Goal: Contribute content: Contribute content

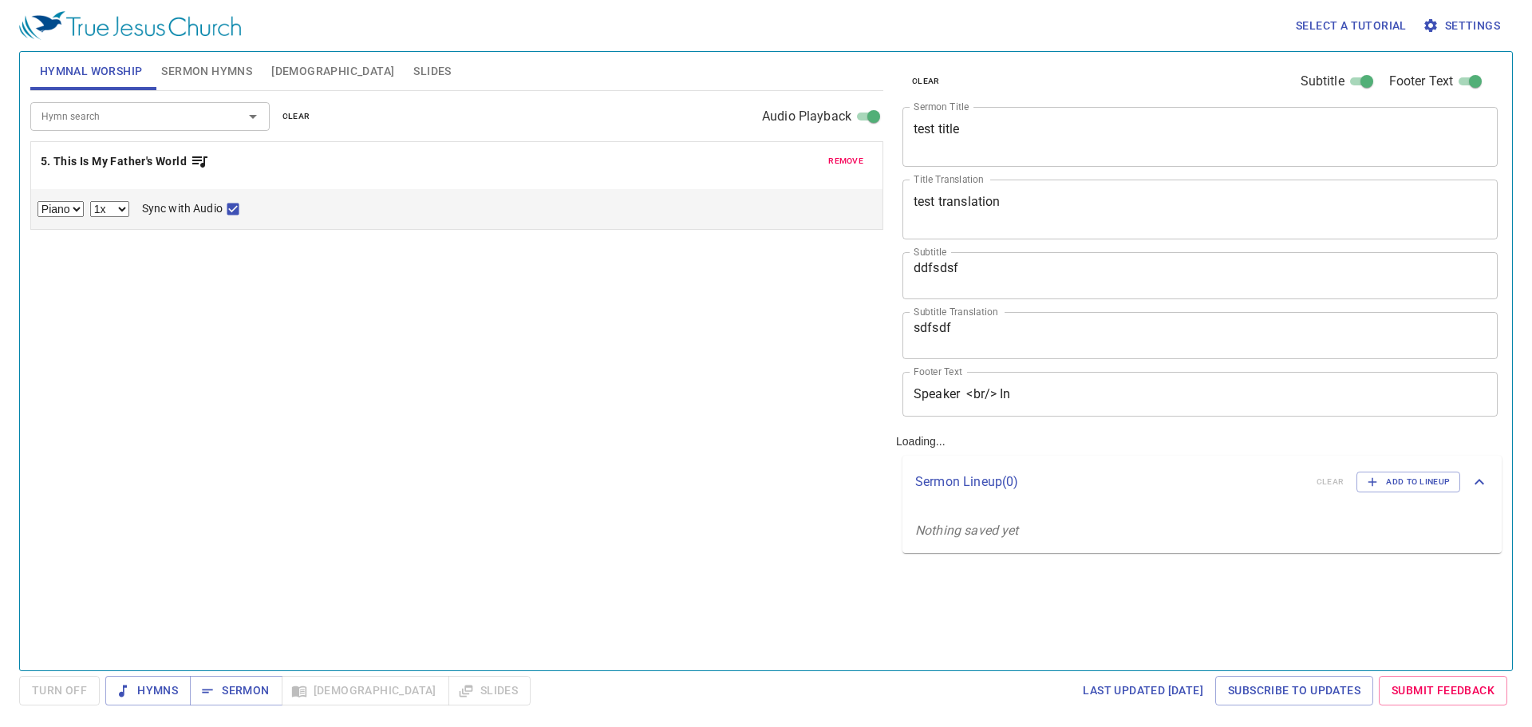
select select "1"
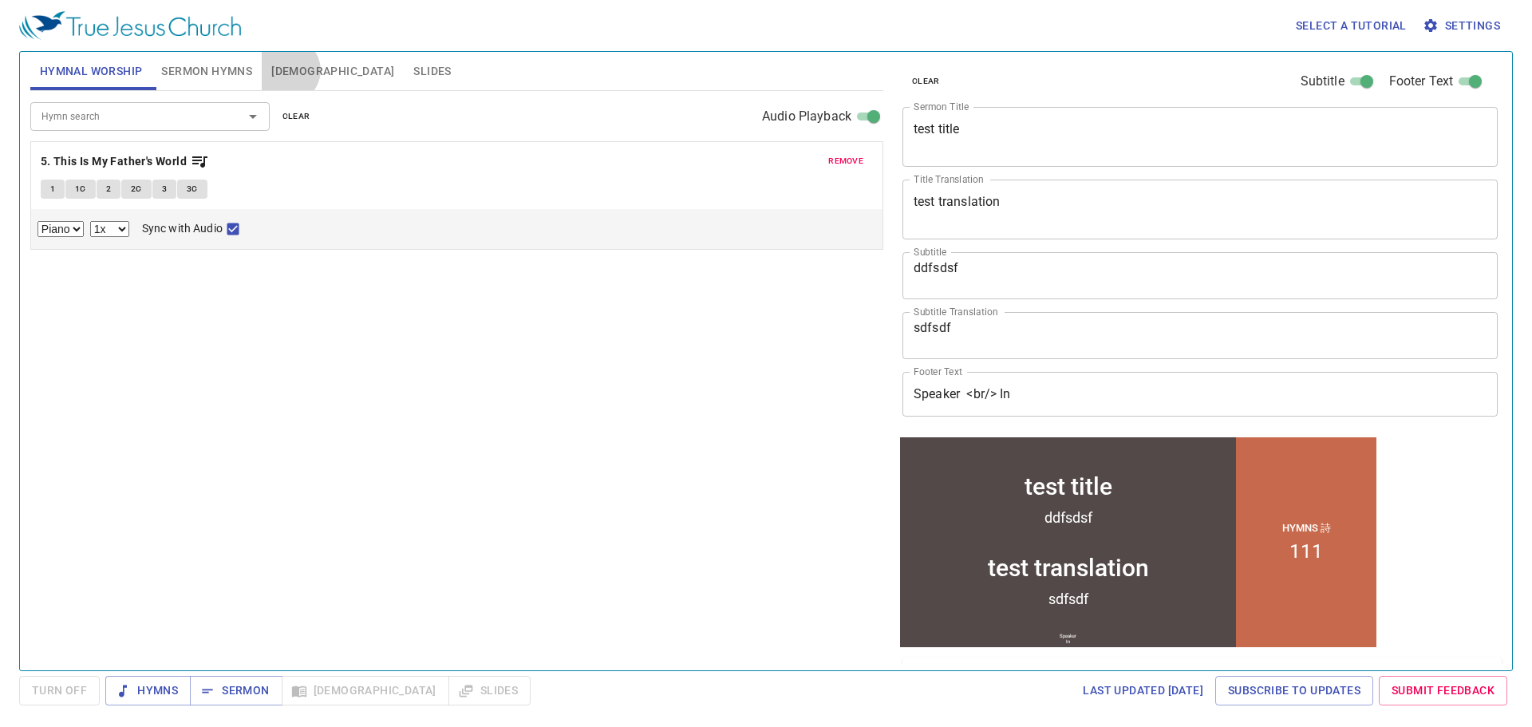
click at [288, 70] on span "[DEMOGRAPHIC_DATA]" at bounding box center [332, 71] width 123 height 20
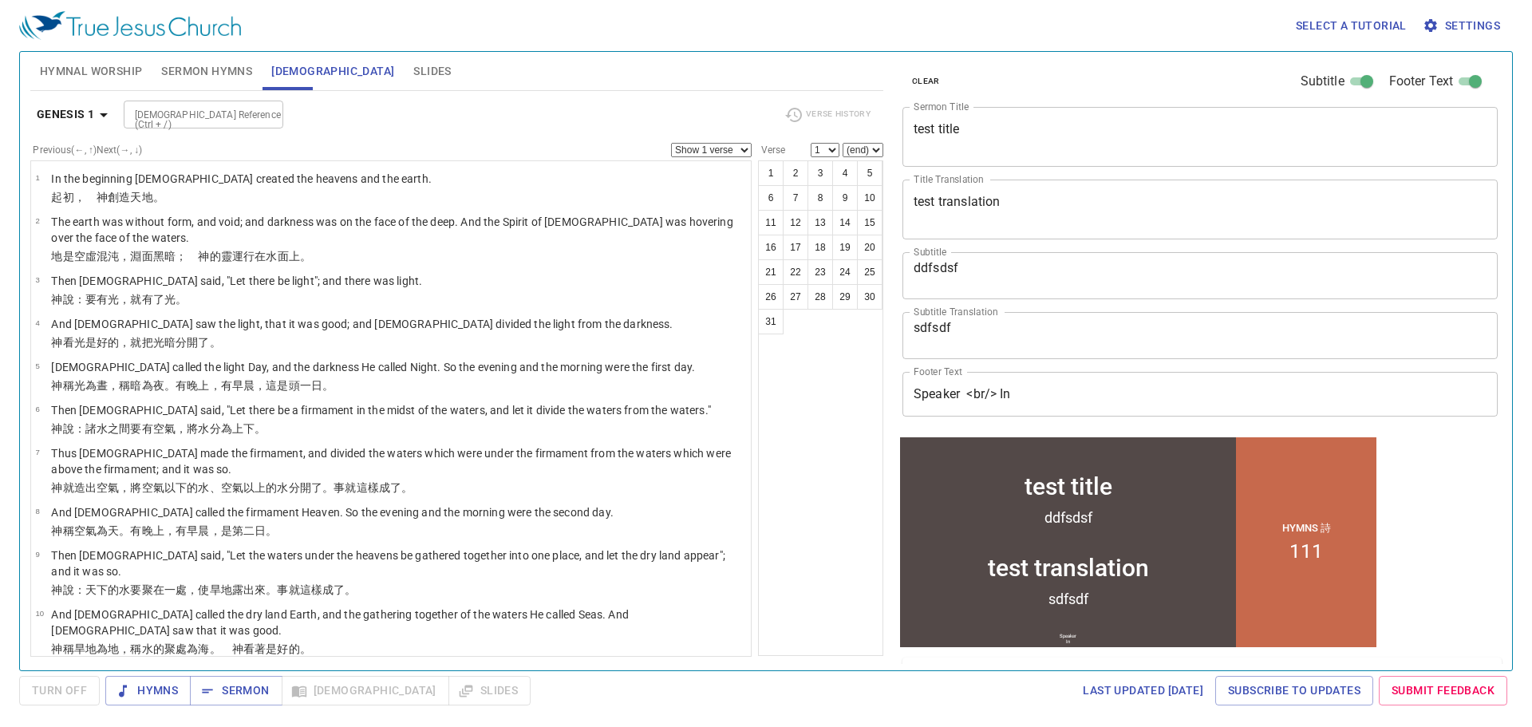
click at [228, 114] on input "[DEMOGRAPHIC_DATA] Reference (Ctrl + /)" at bounding box center [190, 114] width 124 height 18
type input "luke 9"
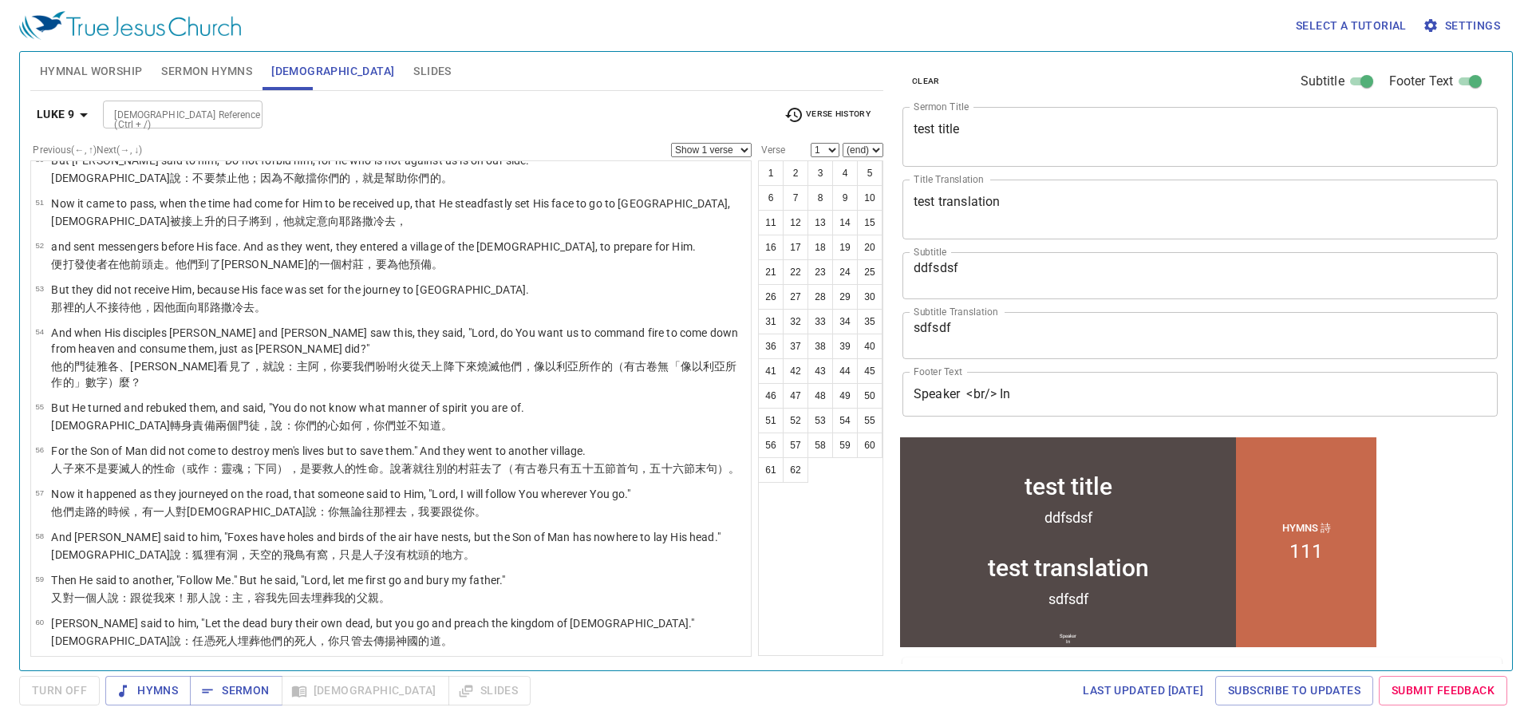
scroll to position [2524, 0]
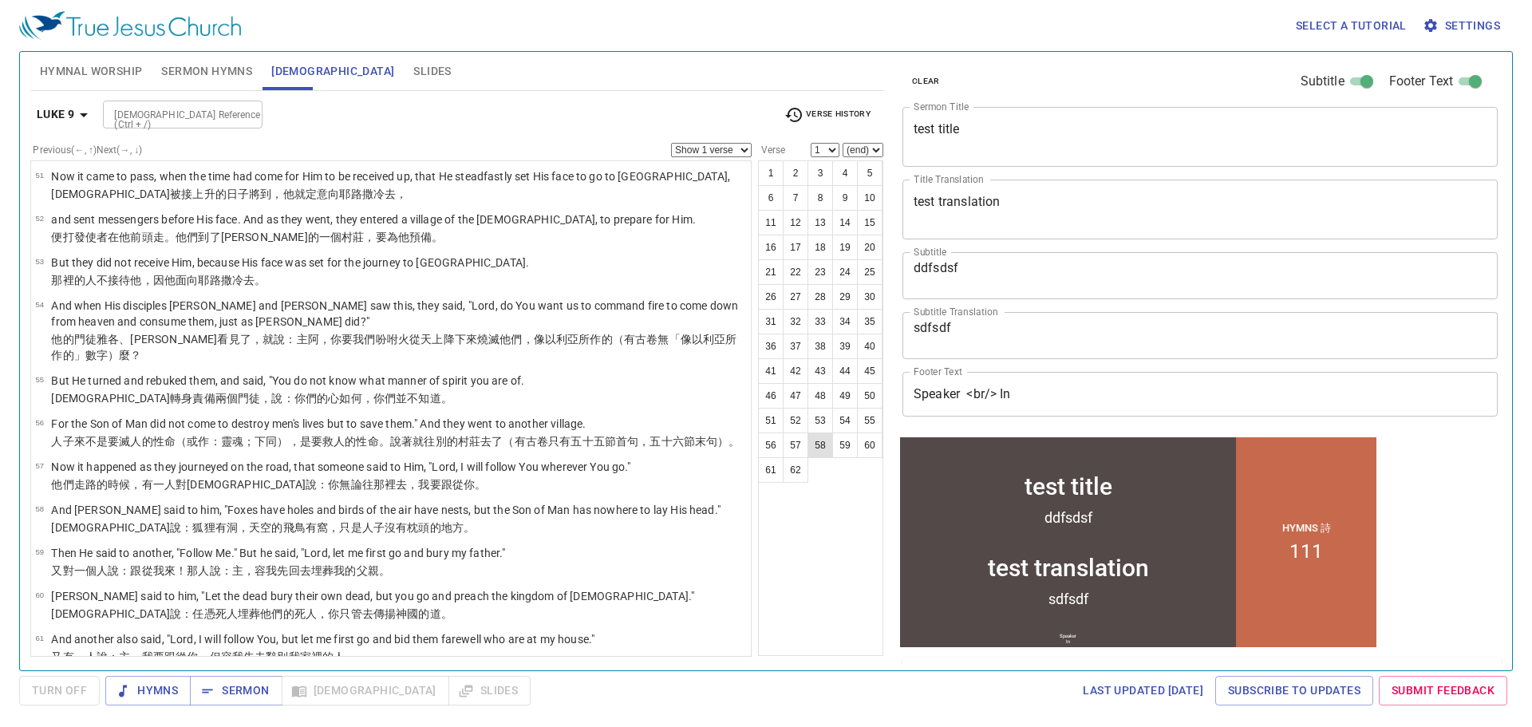
click at [821, 451] on button "58" at bounding box center [820, 445] width 26 height 26
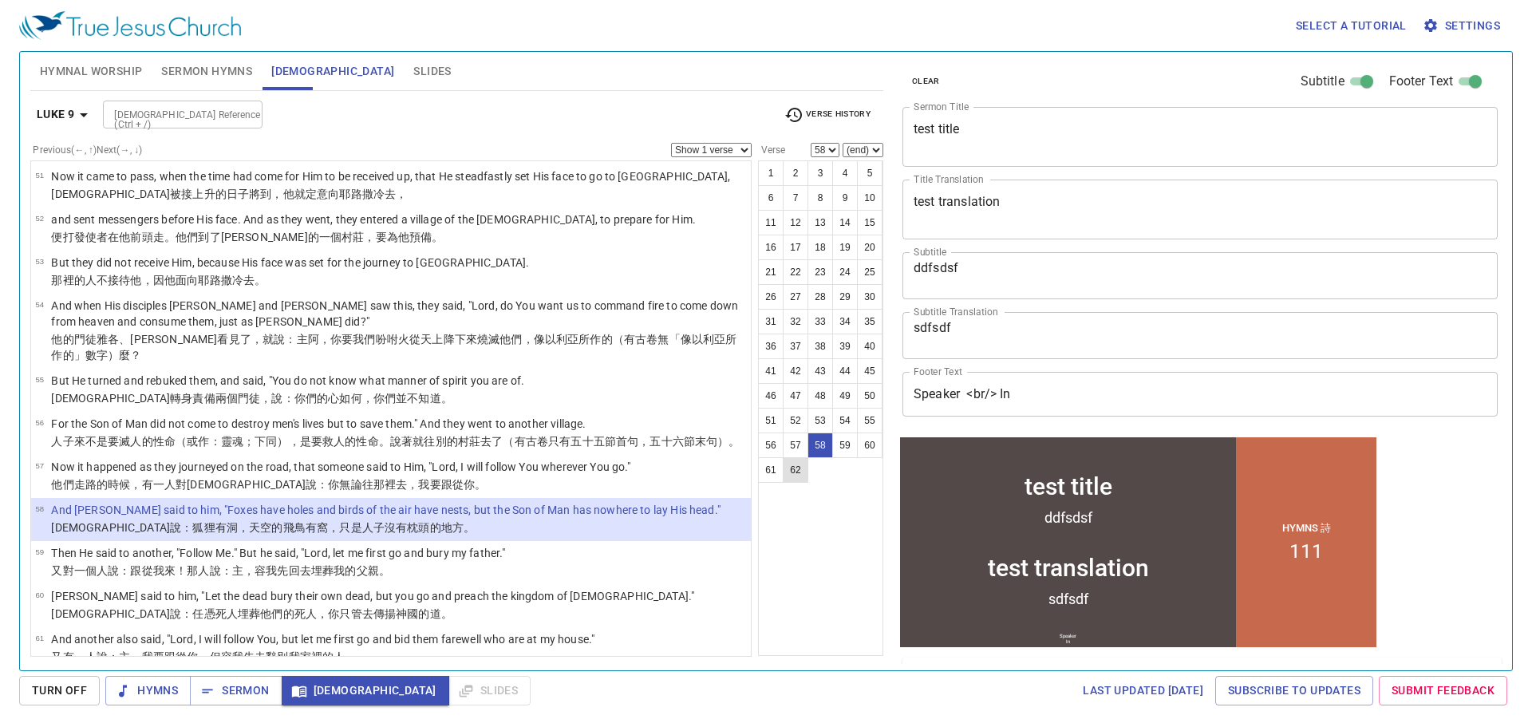
click at [798, 476] on button "62" at bounding box center [796, 470] width 26 height 26
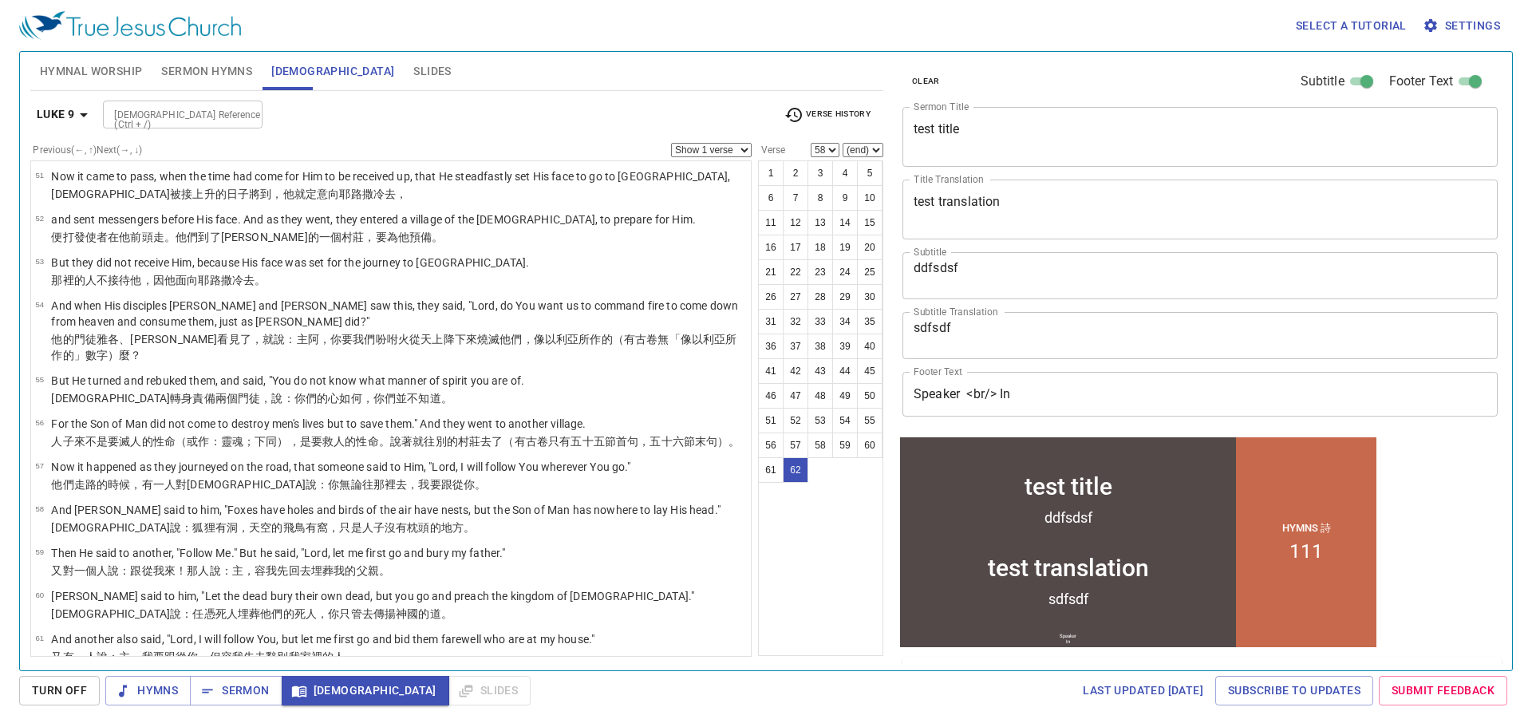
select select "62"
click at [828, 440] on button "58" at bounding box center [820, 445] width 26 height 26
select select "58"
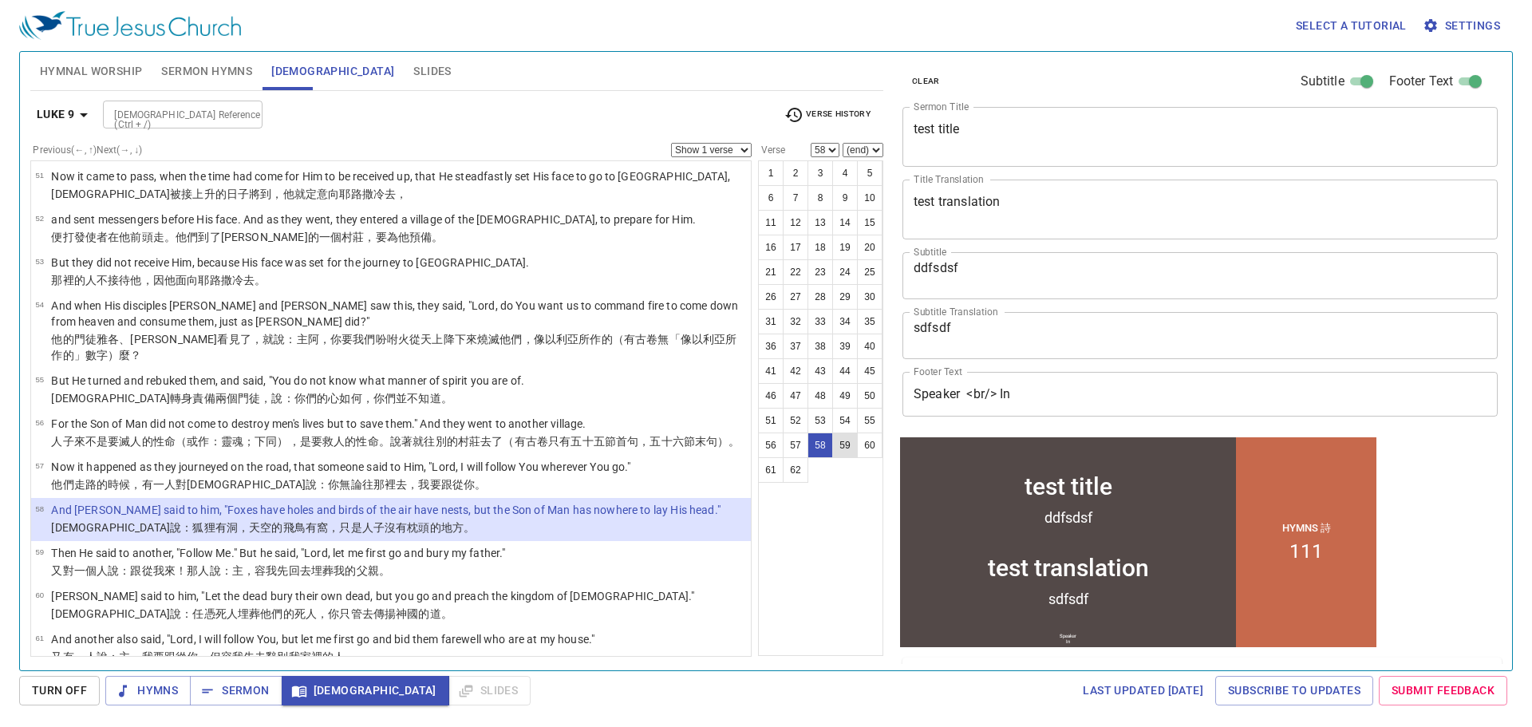
drag, startPoint x: 823, startPoint y: 445, endPoint x: 855, endPoint y: 442, distance: 32.1
click at [855, 442] on ul "1 2 3 4 5 6 7 8 9 10 11 12 13 14 15 16 17 18 19 20 21 22 23 24 25 26 27 28 29 3…" at bounding box center [821, 321] width 124 height 321
click at [744, 148] on select "Show 1 verse Show 2 verses Show 3 verses Show 4 verses Show 5 verses" at bounding box center [711, 150] width 81 height 14
select select "5"
click at [671, 143] on select "Show 1 verse Show 2 verses Show 3 verses Show 4 verses Show 5 verses" at bounding box center [711, 150] width 81 height 14
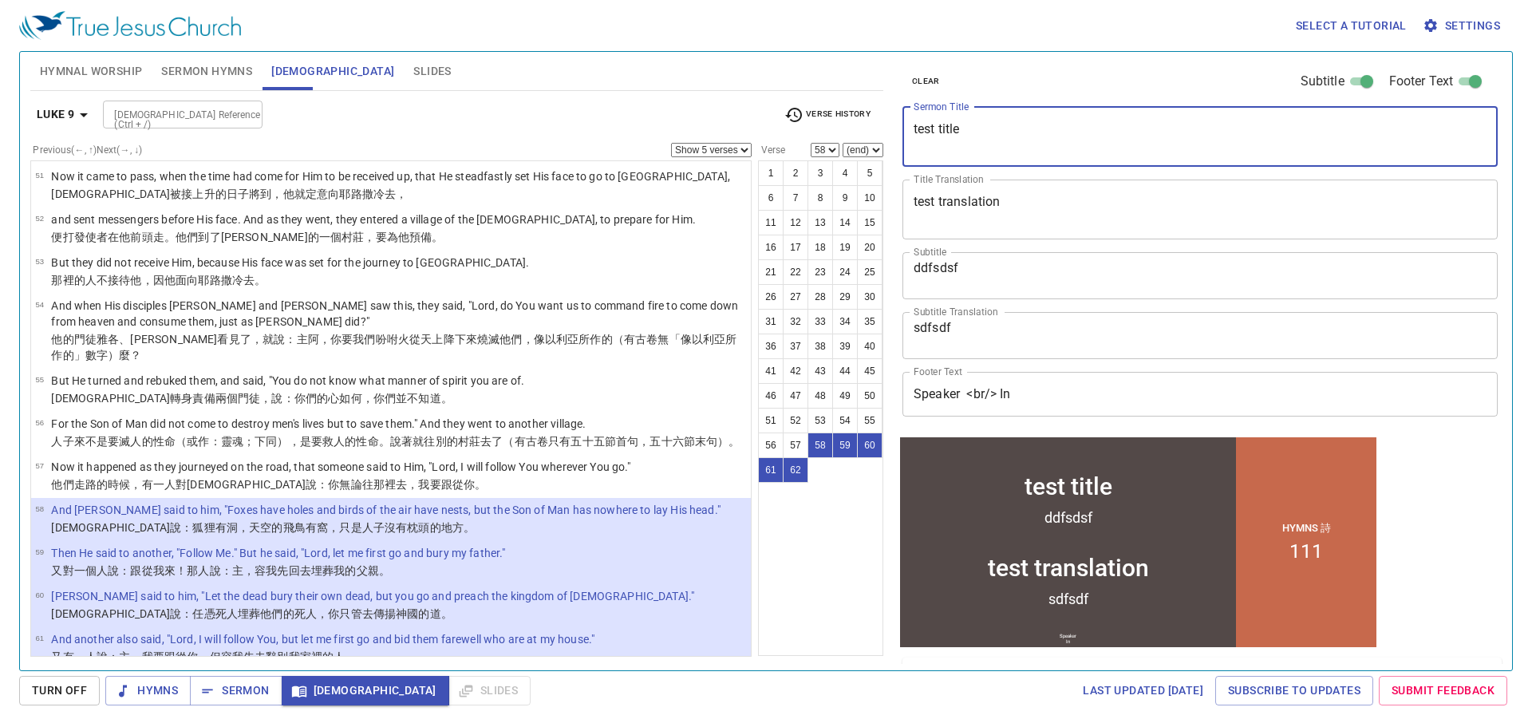
click at [955, 128] on textarea "test title" at bounding box center [1199, 136] width 573 height 30
type textarea "[DEMOGRAPHIC_DATA] Prayer"
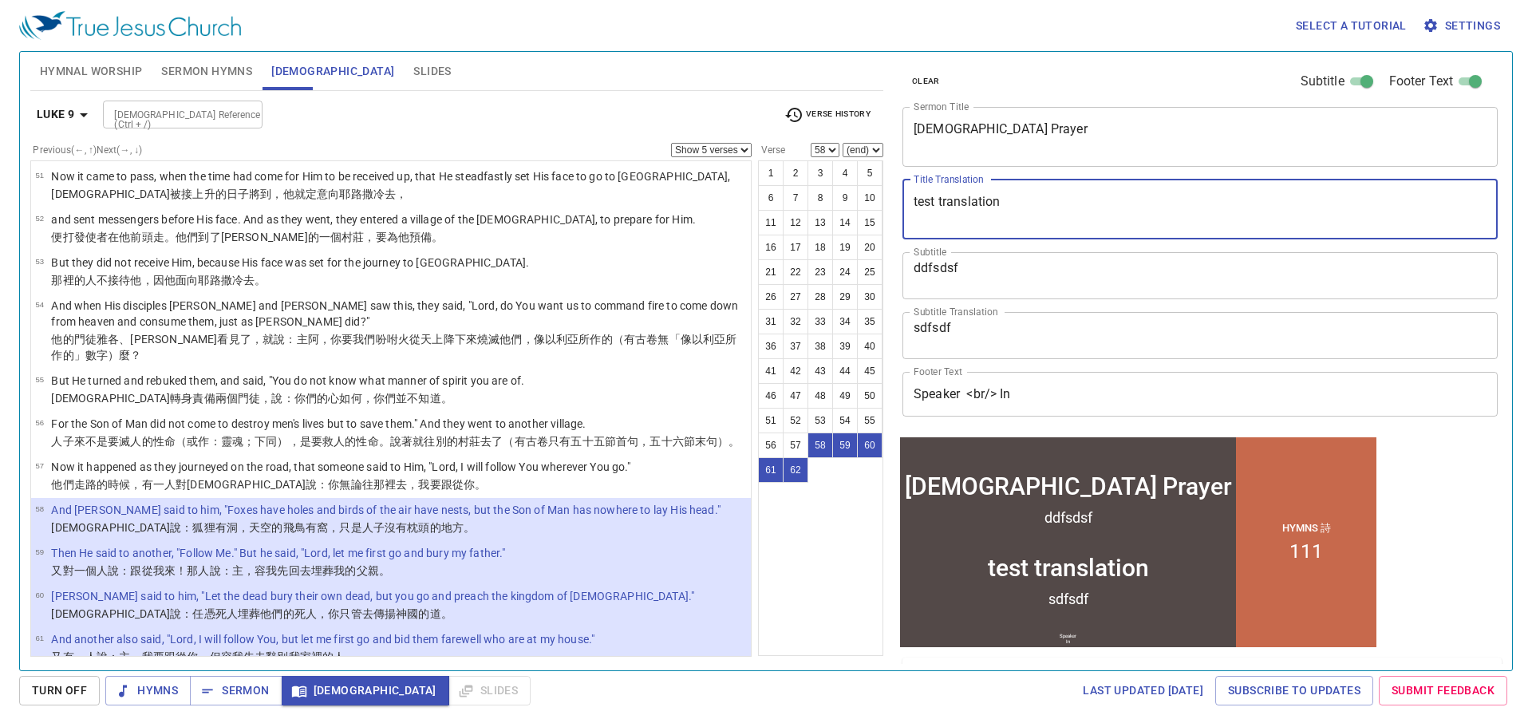
click at [990, 200] on textarea "test translation" at bounding box center [1199, 209] width 573 height 30
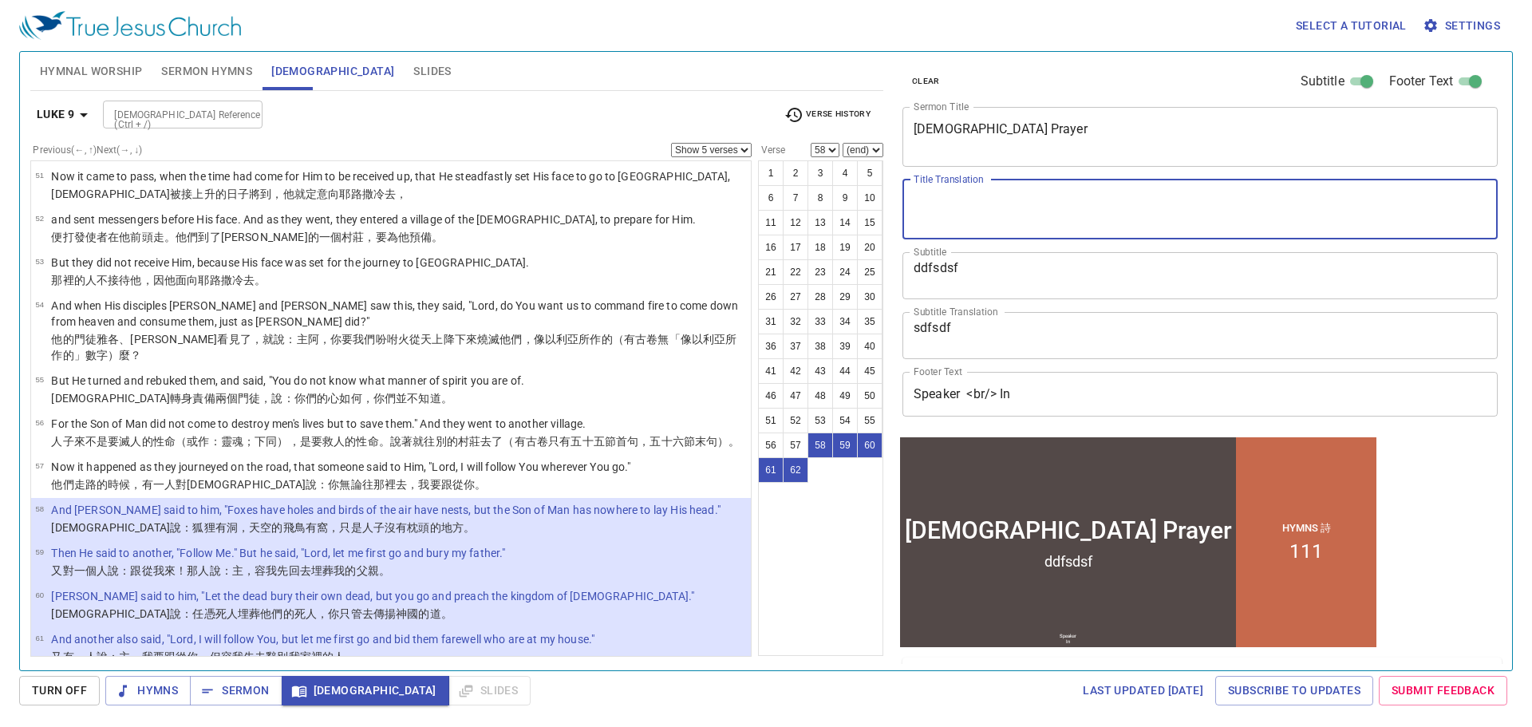
click at [938, 262] on textarea "ddfsdsf" at bounding box center [1199, 275] width 573 height 30
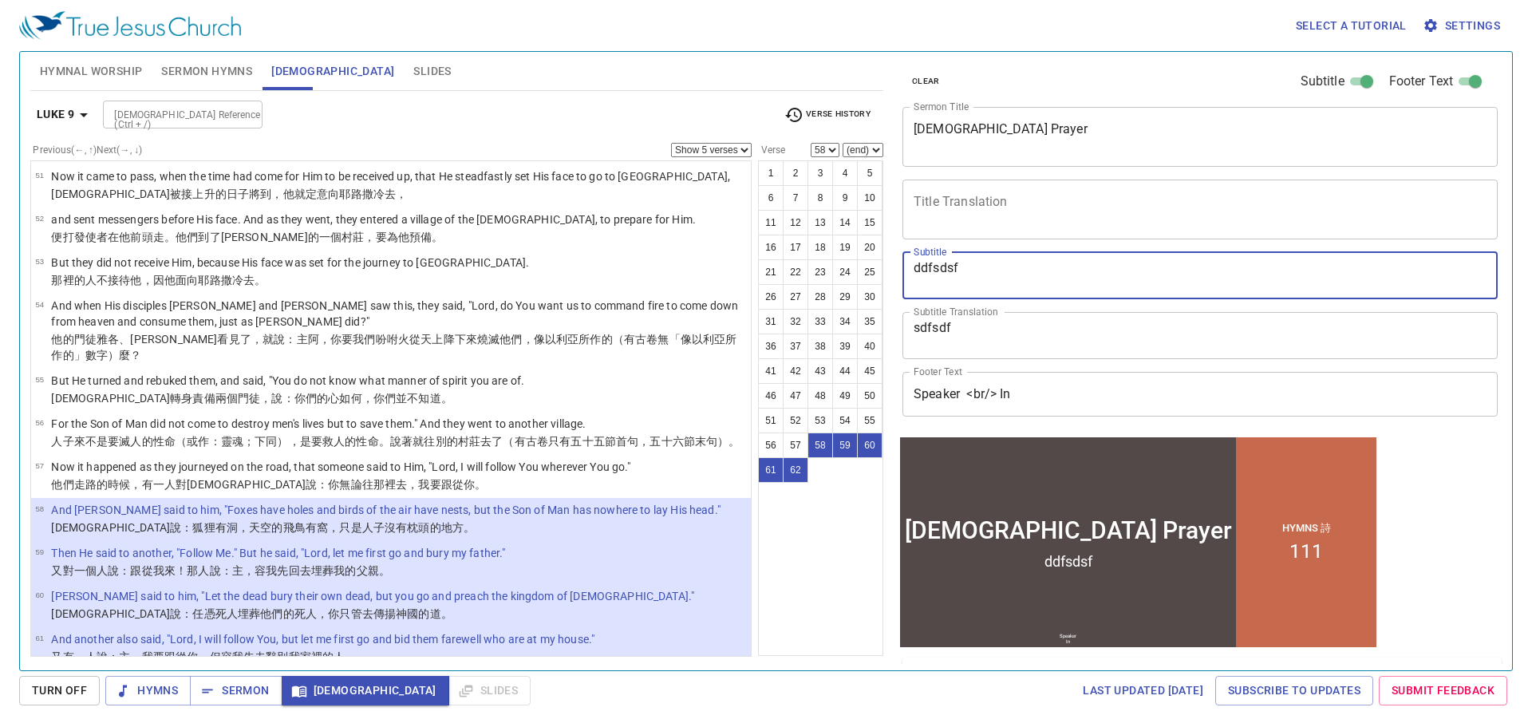
click at [938, 262] on textarea "ddfsdsf" at bounding box center [1199, 275] width 573 height 30
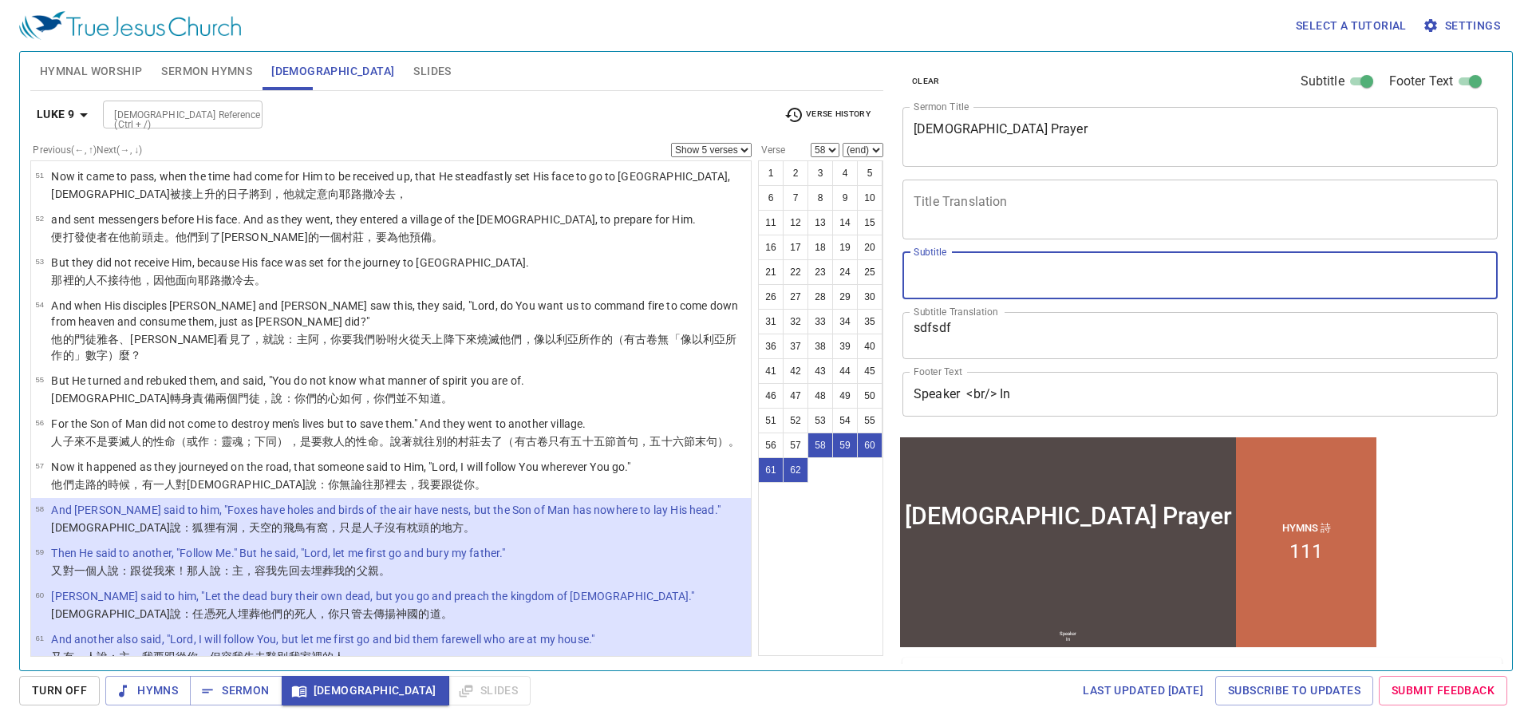
click at [929, 321] on textarea "sdfsdf" at bounding box center [1199, 335] width 573 height 30
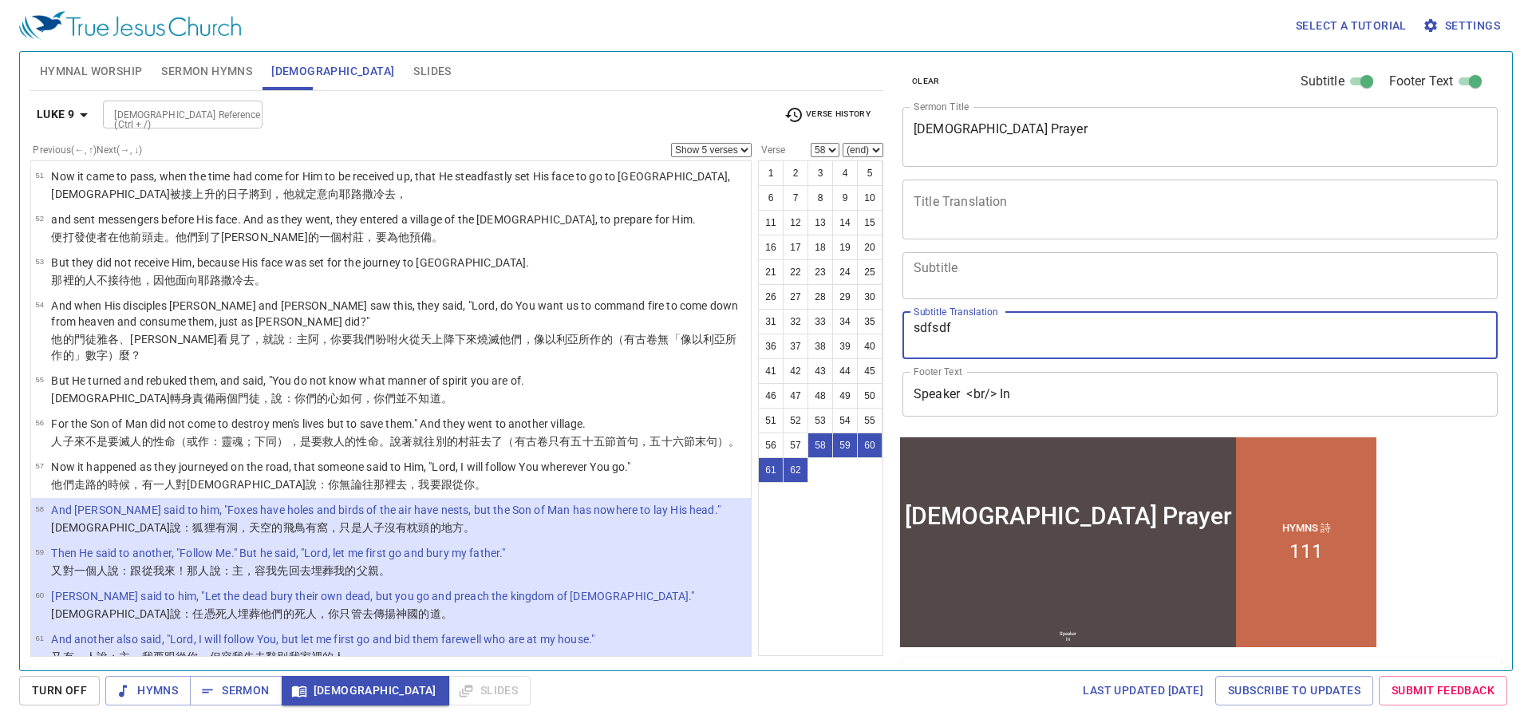
click at [929, 321] on textarea "sdfsdf" at bounding box center [1199, 335] width 573 height 30
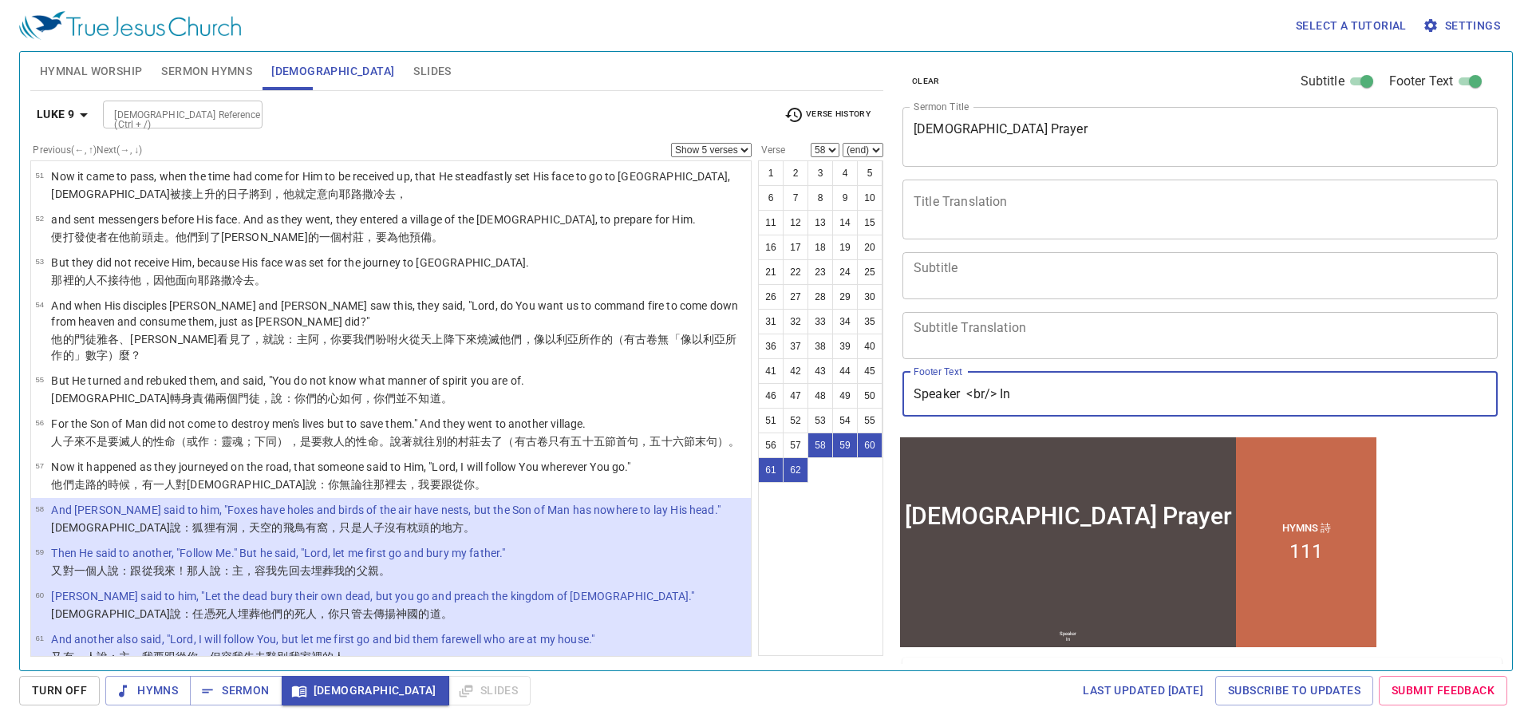
click at [994, 392] on input "Speaker <br/> In" at bounding box center [1199, 394] width 595 height 45
click at [795, 448] on button "57" at bounding box center [796, 445] width 26 height 26
select select "57"
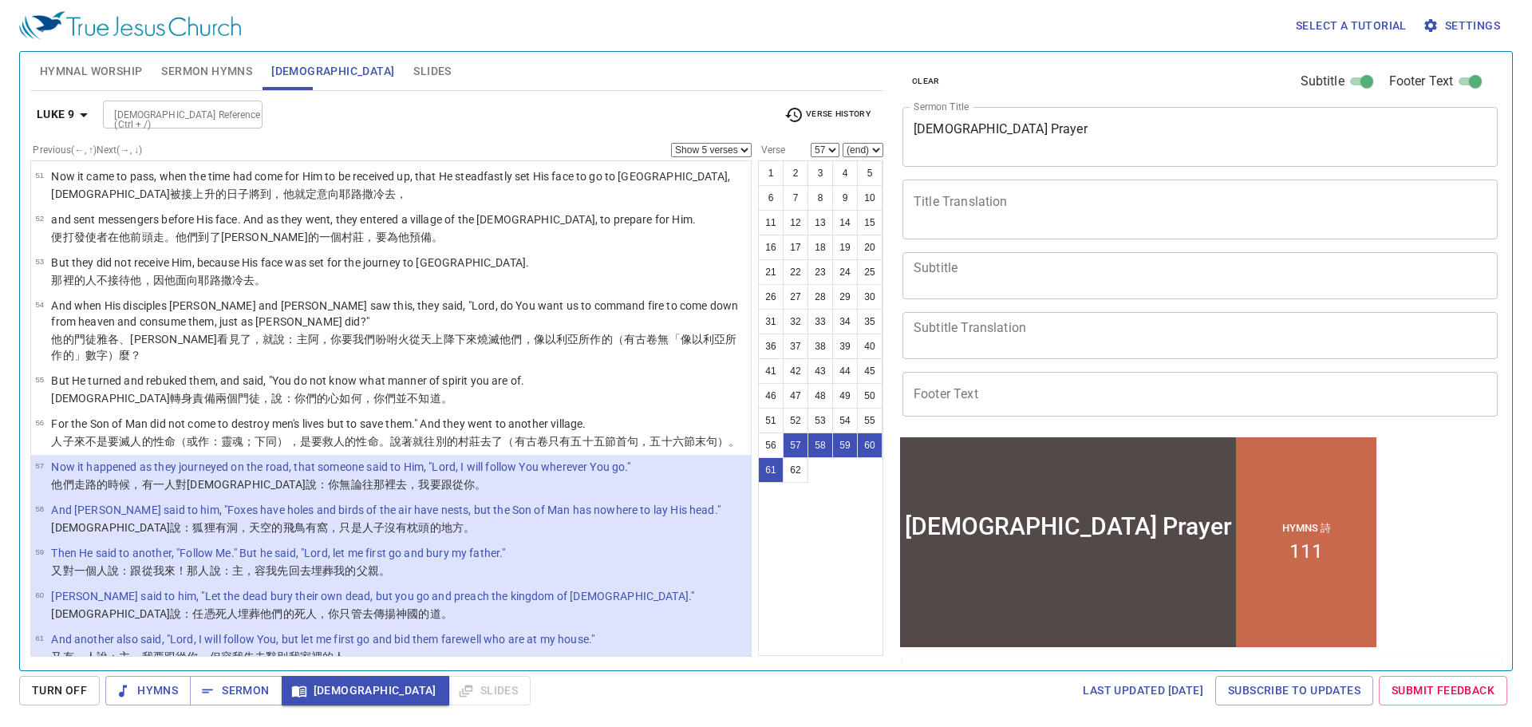
click at [744, 146] on select "Show 1 verse Show 2 verses Show 3 verses Show 4 verses Show 5 verses" at bounding box center [711, 150] width 81 height 14
click at [671, 143] on select "Show 1 verse Show 2 verses Show 3 verses Show 4 verses Show 5 verses" at bounding box center [711, 150] width 81 height 14
click at [694, 148] on select "Show 1 verse Show 2 verses Show 3 verses Show 4 verses Show 5 verses" at bounding box center [711, 150] width 81 height 14
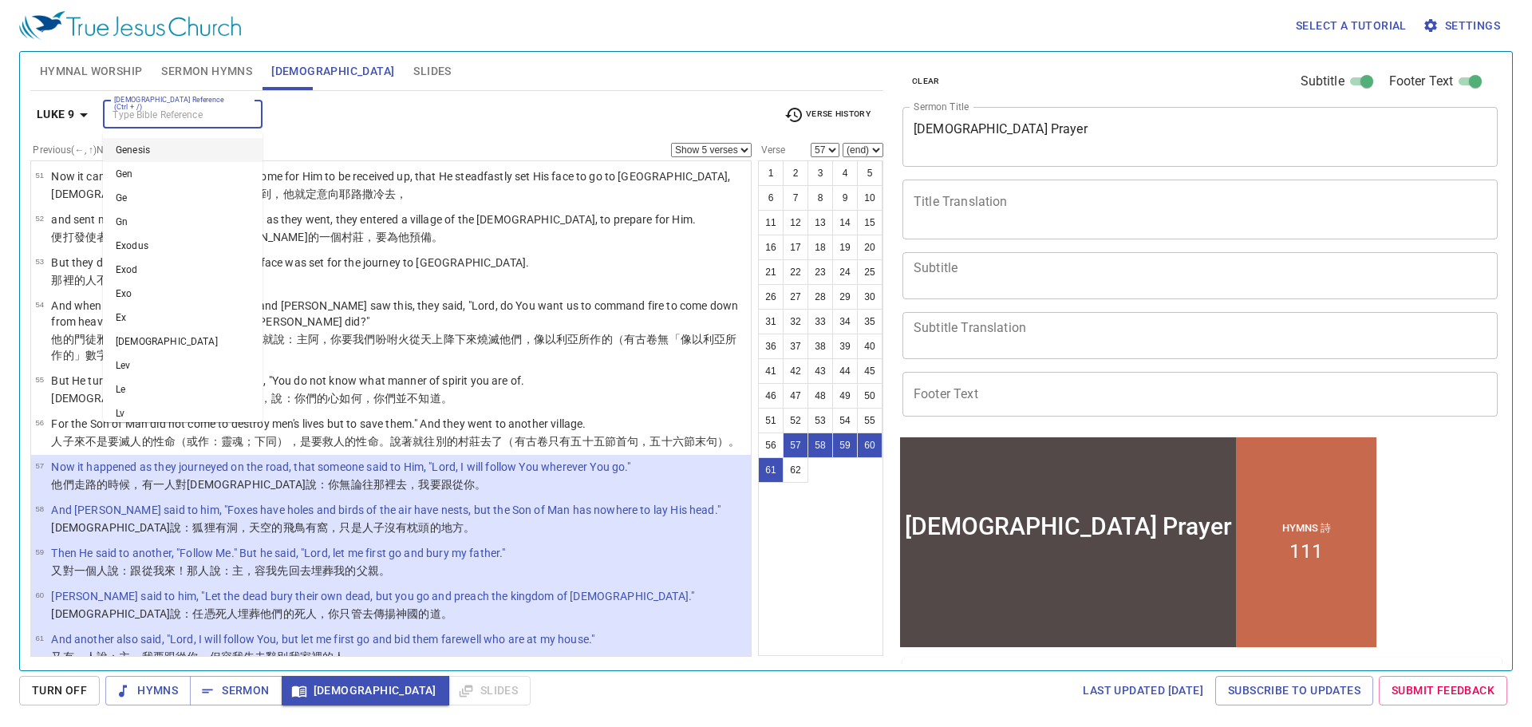
click at [172, 114] on input "[DEMOGRAPHIC_DATA] Reference (Ctrl + /)" at bounding box center [170, 114] width 124 height 18
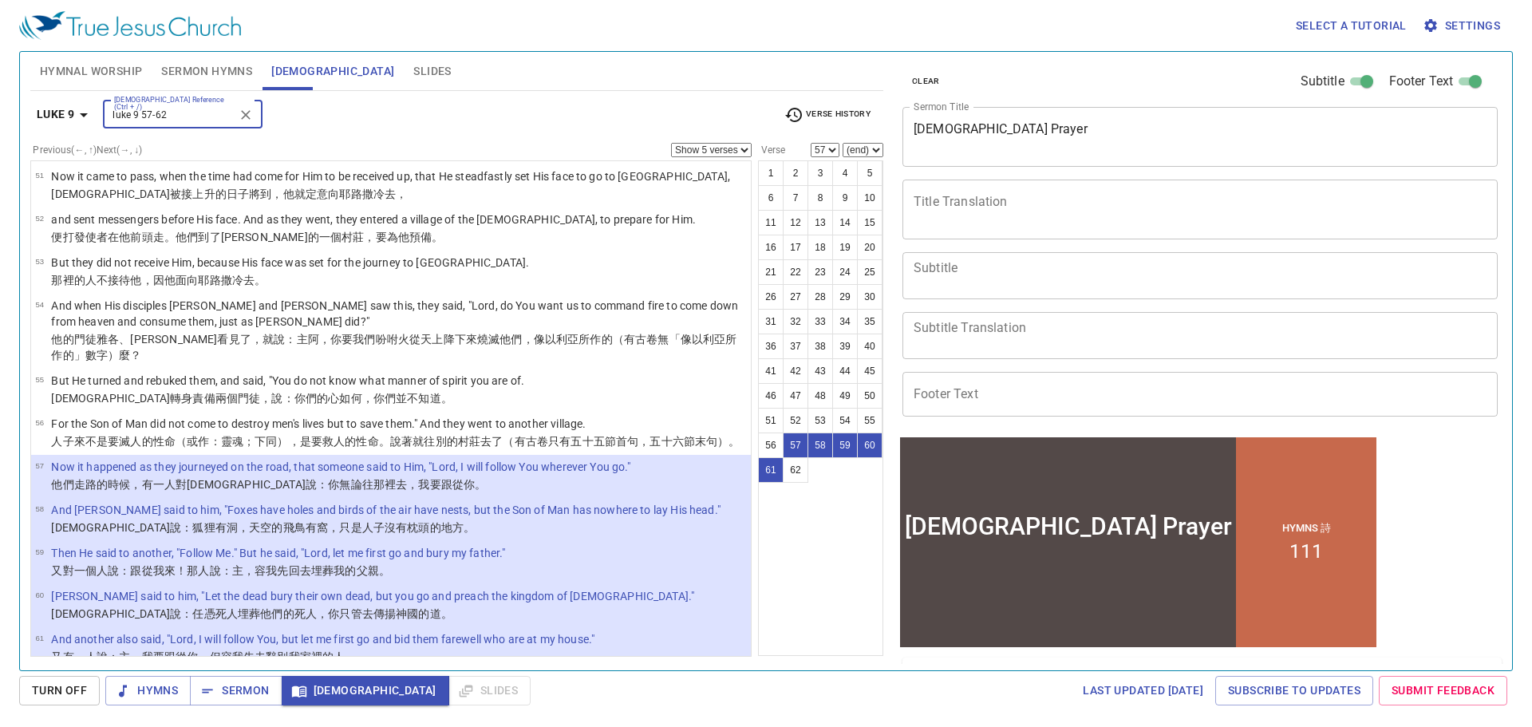
type input "luke 9 57-62"
click at [172, 114] on input "[DEMOGRAPHIC_DATA] Reference (Ctrl + /)" at bounding box center [170, 114] width 124 height 18
click at [779, 156] on div "Verse 1 2 3 4 5 6 7 8 9 10 11 12 13 14 15 16 17 18 19 20 21 22 23 24 25 26 27 2…" at bounding box center [820, 152] width 125 height 18
click at [818, 449] on button "58" at bounding box center [820, 445] width 26 height 26
select select "58"
